Goal: Task Accomplishment & Management: Complete application form

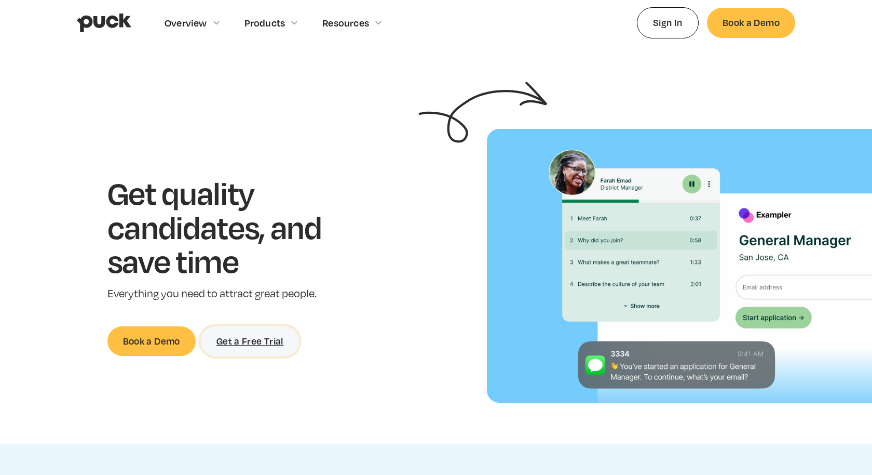
click at [261, 344] on link "Get a Free Trial" at bounding box center [250, 341] width 98 height 30
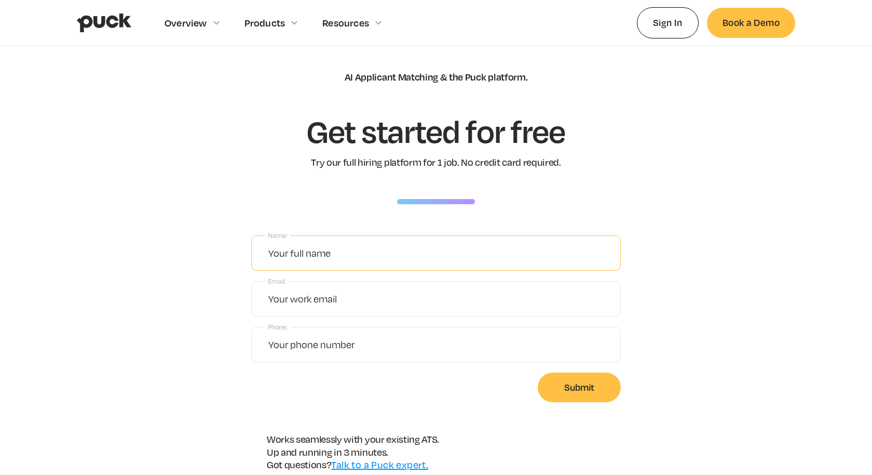
click at [366, 253] on input "Name:" at bounding box center [436, 252] width 370 height 35
type input "test"
type input "testu"
type input "potato"
click at [585, 394] on input "Submit" at bounding box center [579, 387] width 83 height 30
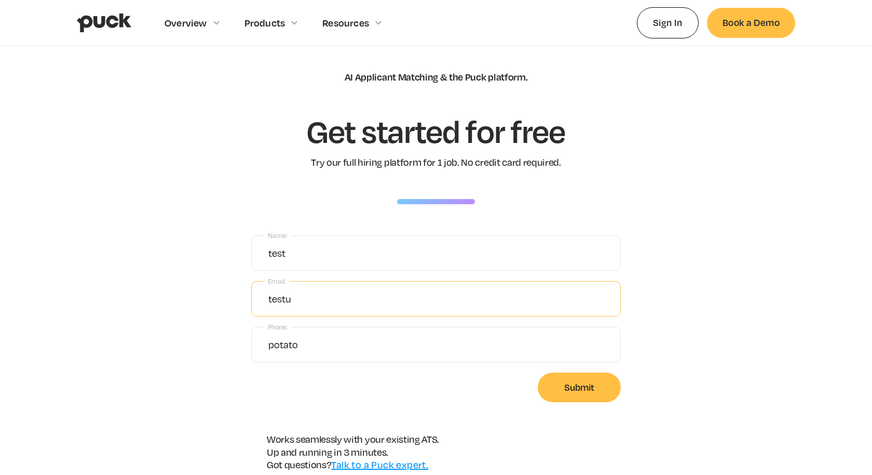
click at [331, 302] on input "testu" at bounding box center [436, 298] width 370 height 35
type input "test@careerpuck.com"
click at [592, 385] on input "Submit" at bounding box center [579, 387] width 83 height 30
type input "Please wait..."
